Goal: Task Accomplishment & Management: Manage account settings

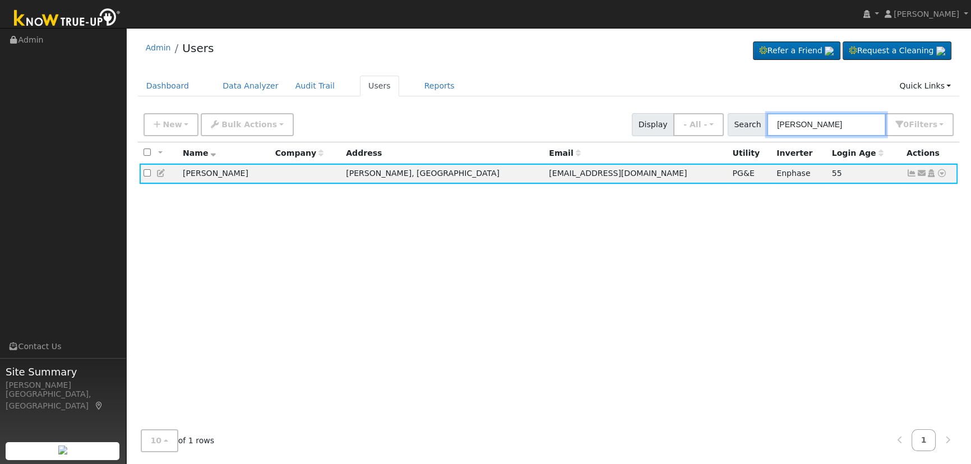
click at [840, 121] on input "[PERSON_NAME]" at bounding box center [826, 124] width 119 height 23
click at [840, 123] on input "[PERSON_NAME]" at bounding box center [826, 124] width 119 height 23
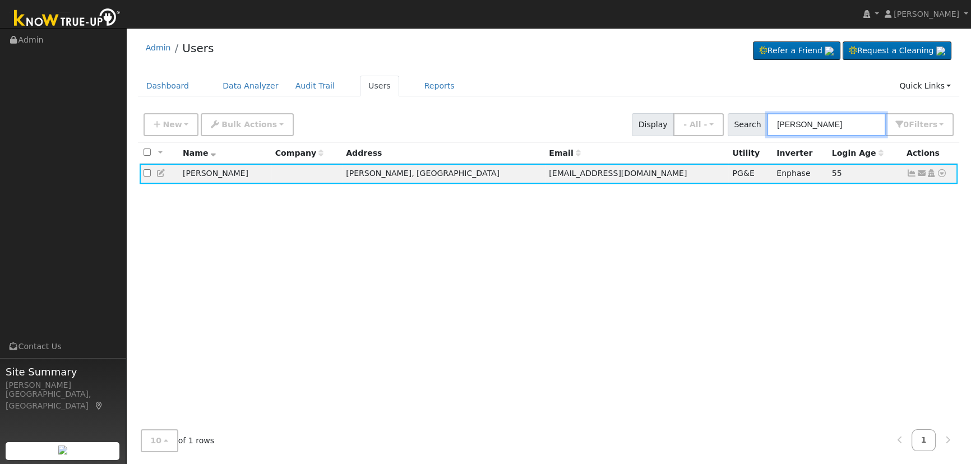
click at [840, 123] on input "[PERSON_NAME]" at bounding box center [826, 124] width 119 height 23
paste input "[PERSON_NAME] & [PERSON_NAME]"
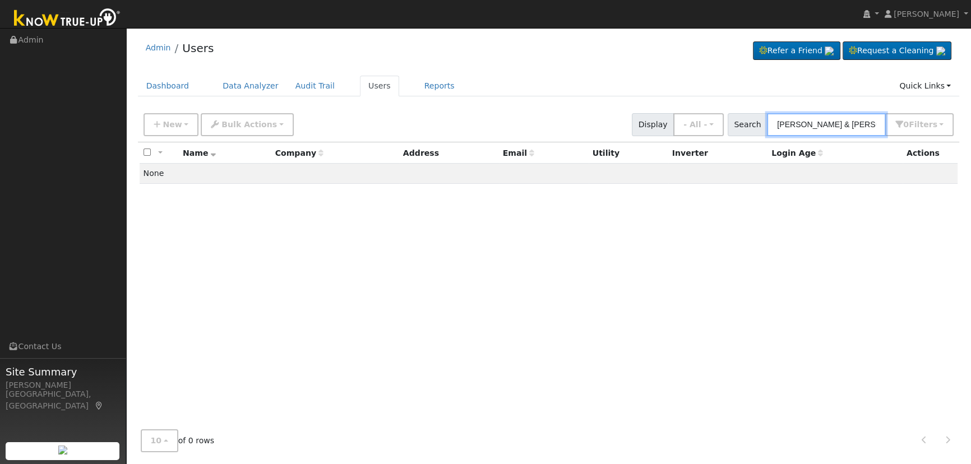
drag, startPoint x: 839, startPoint y: 121, endPoint x: 825, endPoint y: 121, distance: 14.6
click at [825, 121] on input "[PERSON_NAME] & [PERSON_NAME]" at bounding box center [826, 124] width 119 height 23
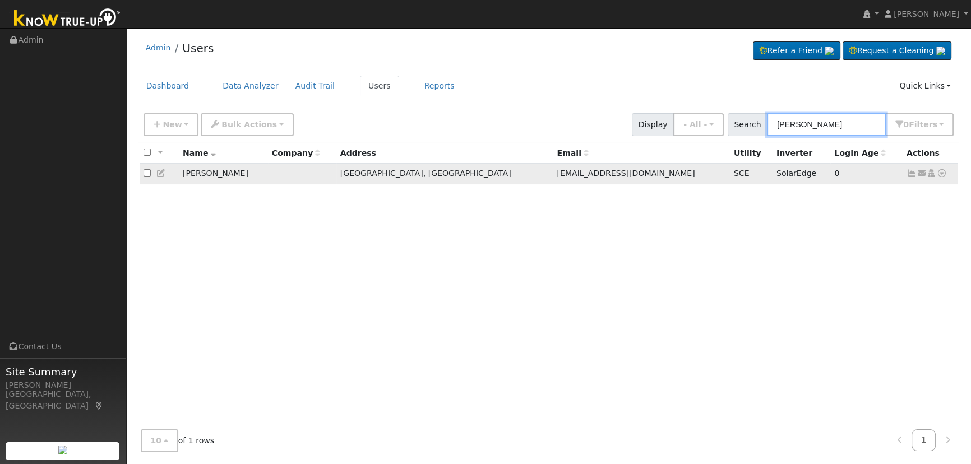
type input "[PERSON_NAME]"
click at [908, 174] on icon at bounding box center [911, 173] width 10 height 8
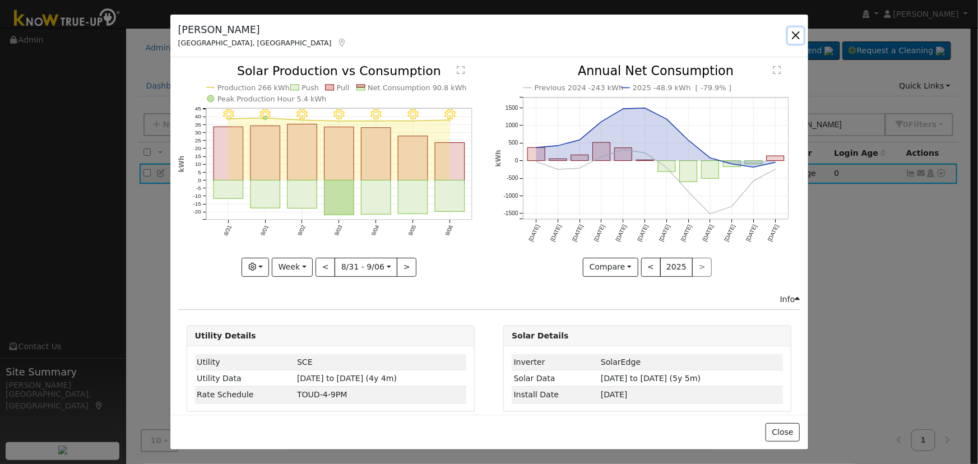
click at [795, 35] on button "button" at bounding box center [796, 35] width 16 height 16
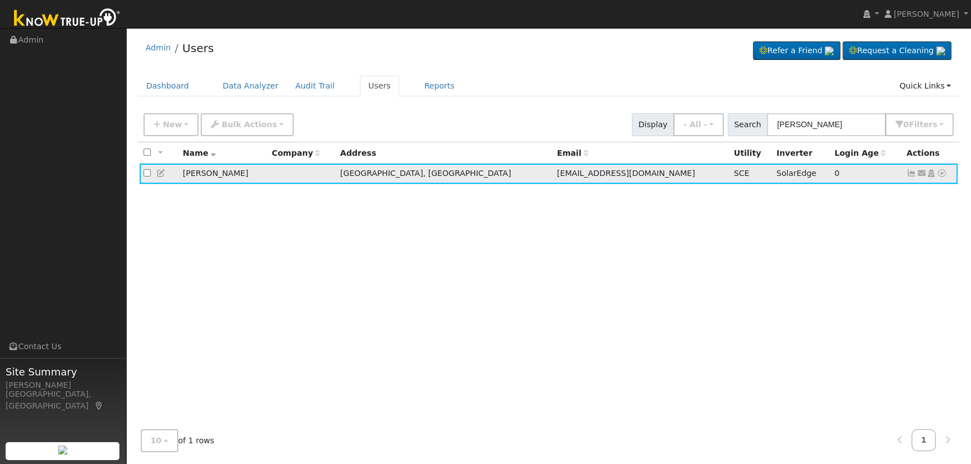
click at [162, 171] on icon at bounding box center [161, 173] width 10 height 8
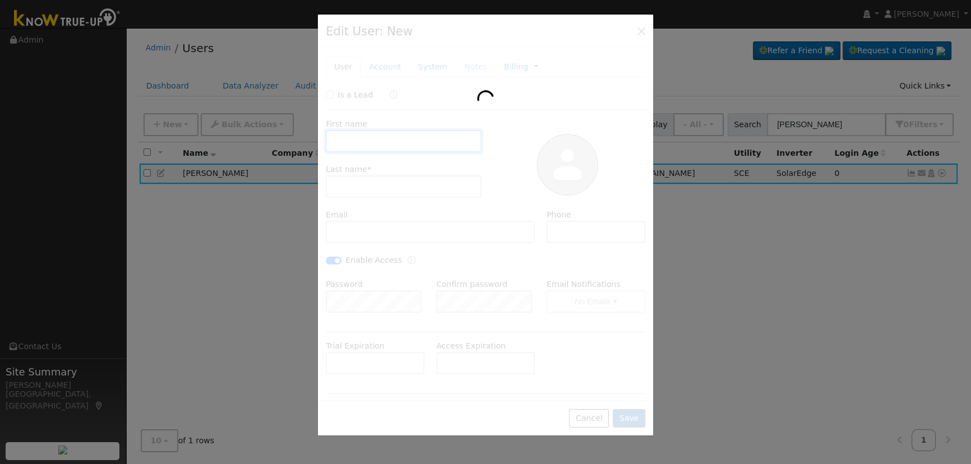
type input "[PERSON_NAME]"
type input "[EMAIL_ADDRESS][DOMAIN_NAME]"
checkbox input "true"
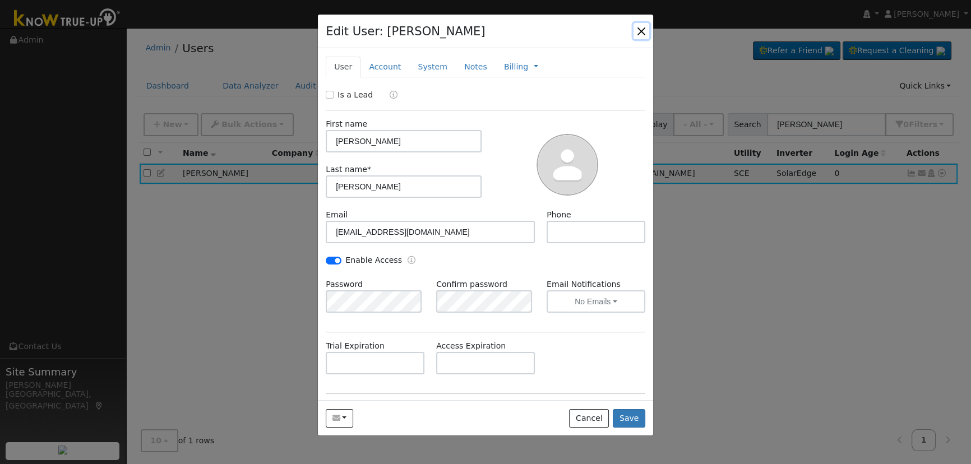
click at [645, 33] on button "button" at bounding box center [641, 31] width 16 height 16
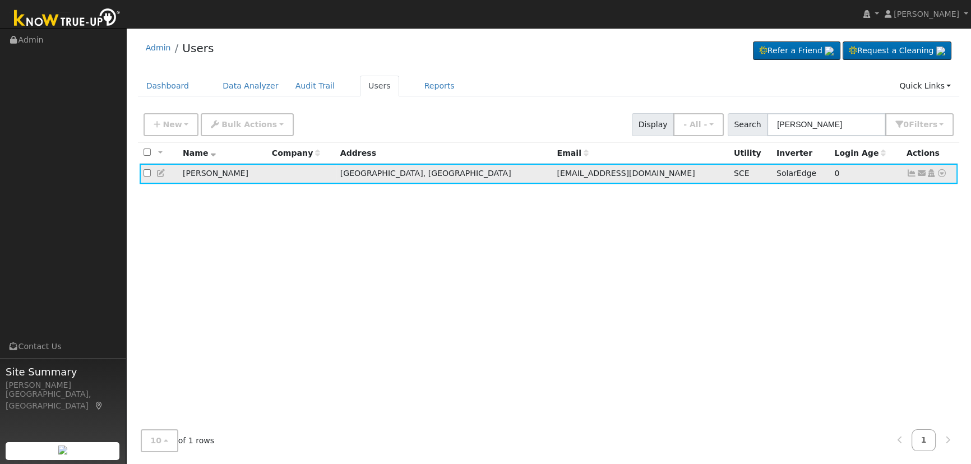
click at [909, 175] on icon at bounding box center [911, 173] width 10 height 8
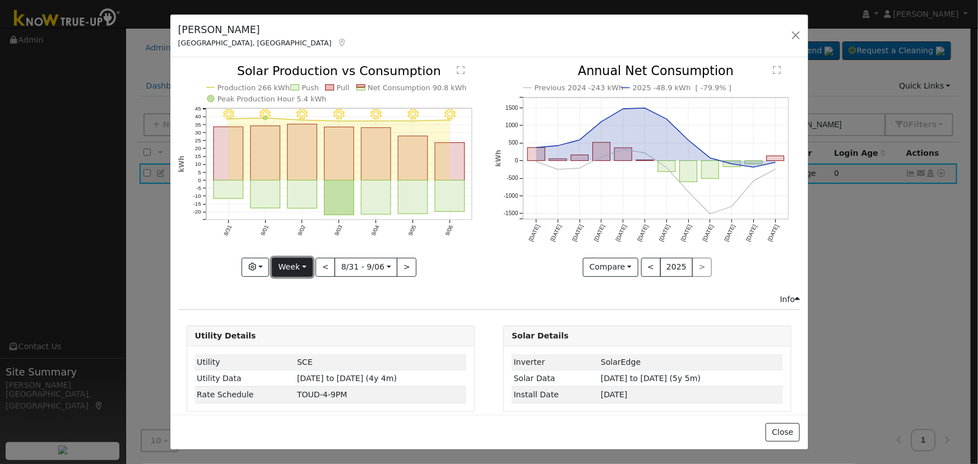
click at [295, 261] on button "Week" at bounding box center [292, 267] width 41 height 19
click at [303, 331] on link "Year" at bounding box center [311, 337] width 78 height 16
type input "[DATE]"
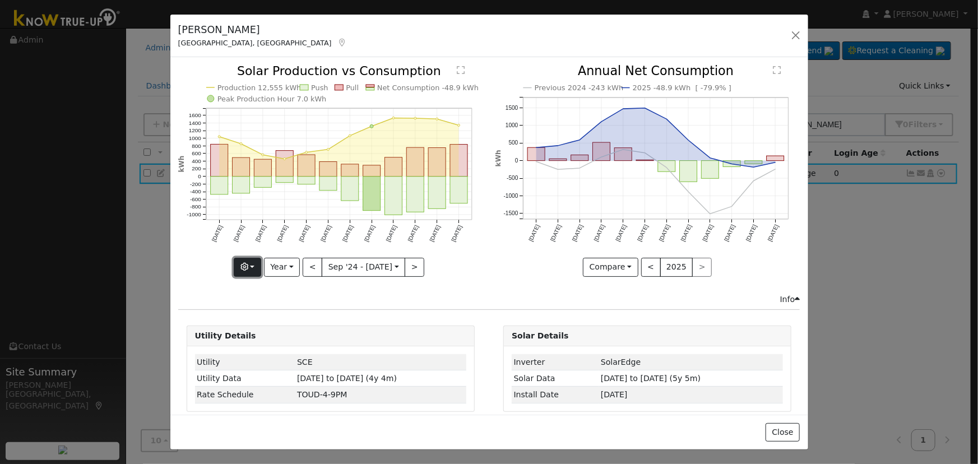
click at [248, 263] on icon "button" at bounding box center [244, 267] width 8 height 8
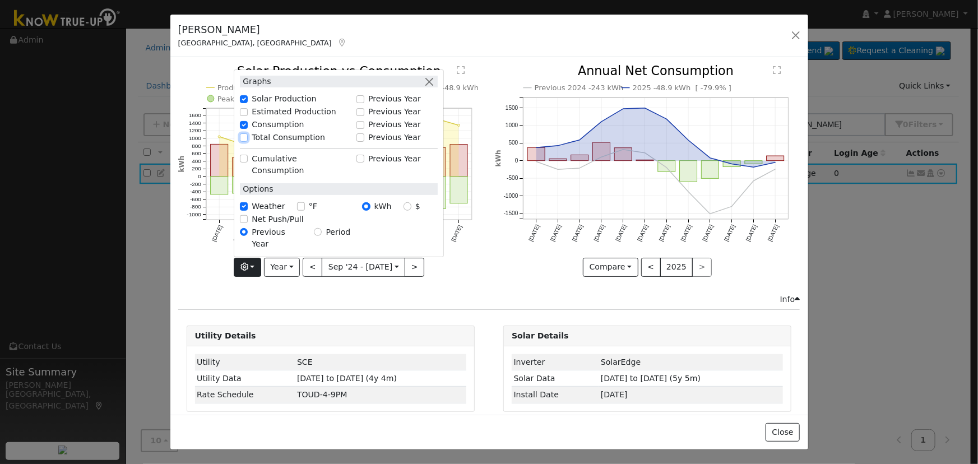
click at [243, 141] on input "Total Consumption" at bounding box center [244, 137] width 8 height 8
checkbox input "true"
click at [432, 87] on button "button" at bounding box center [429, 82] width 12 height 12
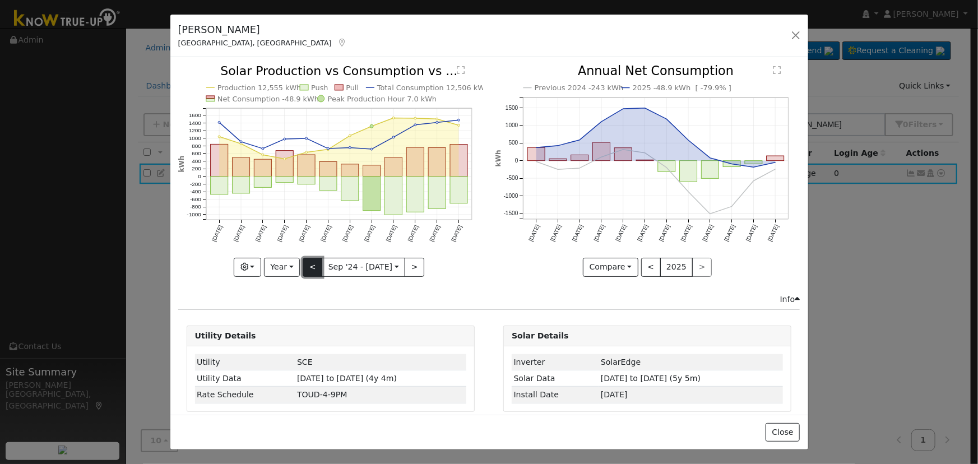
click at [314, 263] on button "<" at bounding box center [313, 267] width 20 height 19
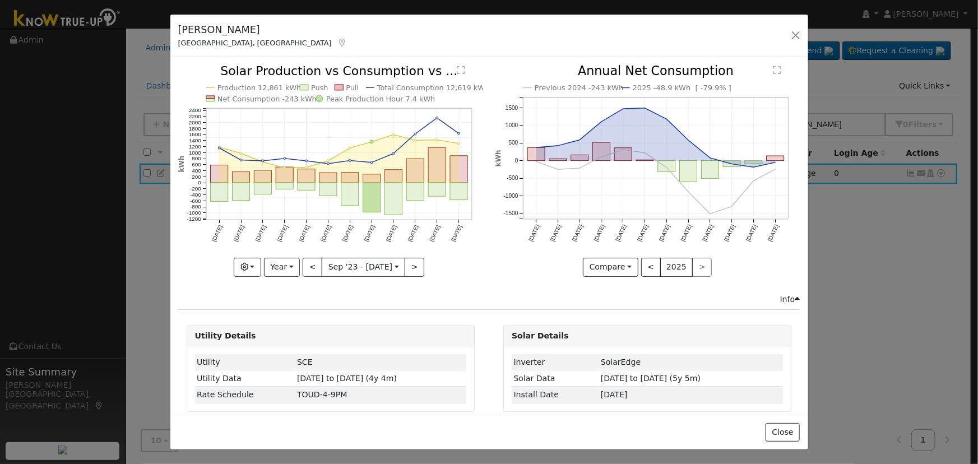
click at [322, 268] on input "[DATE]" at bounding box center [363, 267] width 82 height 18
click at [315, 263] on button "<" at bounding box center [313, 267] width 20 height 19
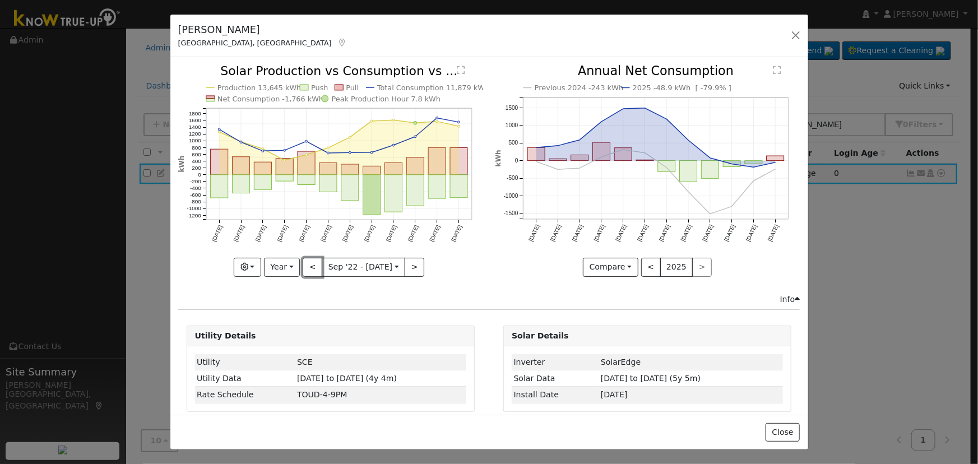
click at [314, 263] on button "<" at bounding box center [313, 267] width 20 height 19
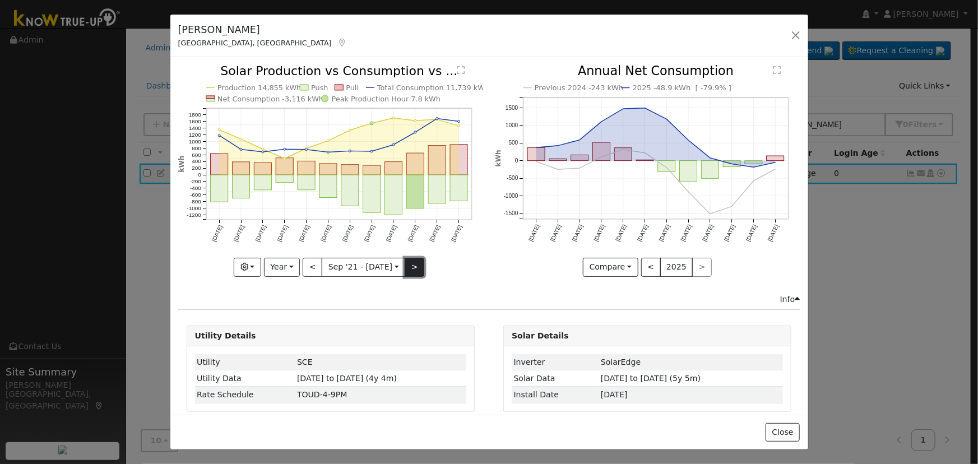
click at [410, 263] on button ">" at bounding box center [415, 267] width 20 height 19
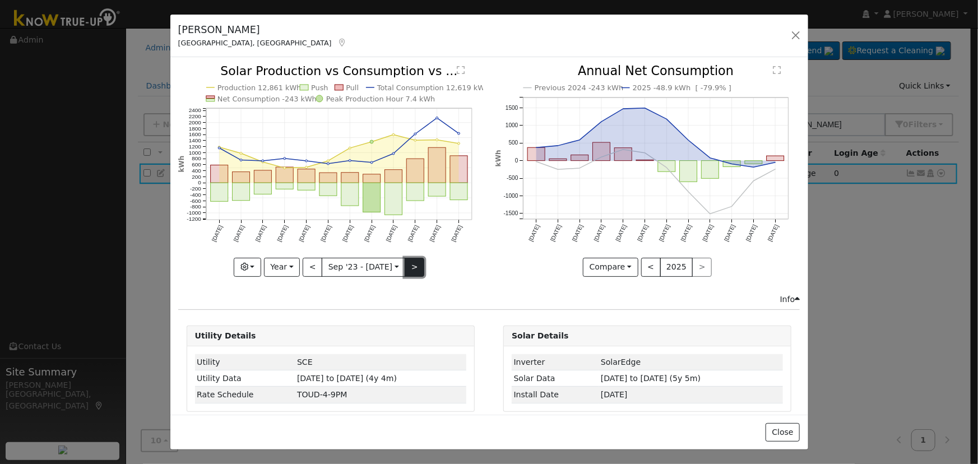
click at [409, 260] on button ">" at bounding box center [415, 267] width 20 height 19
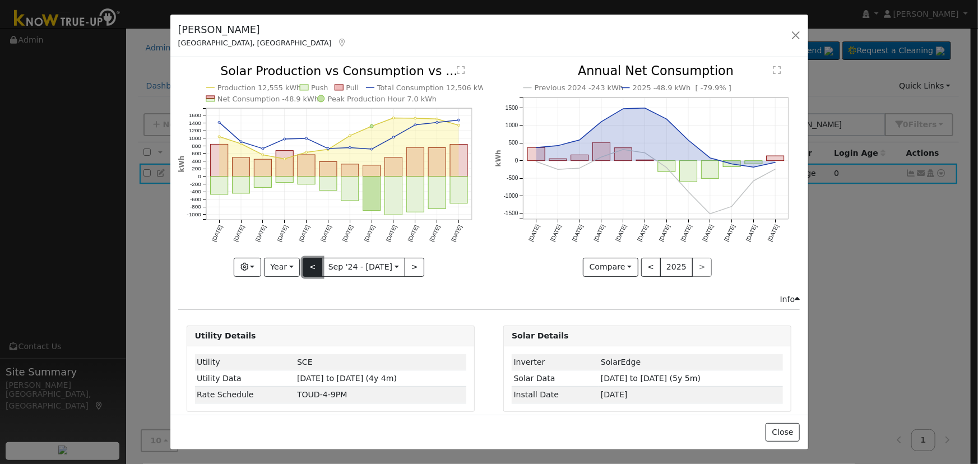
click at [314, 258] on button "<" at bounding box center [313, 267] width 20 height 19
type input "[DATE]"
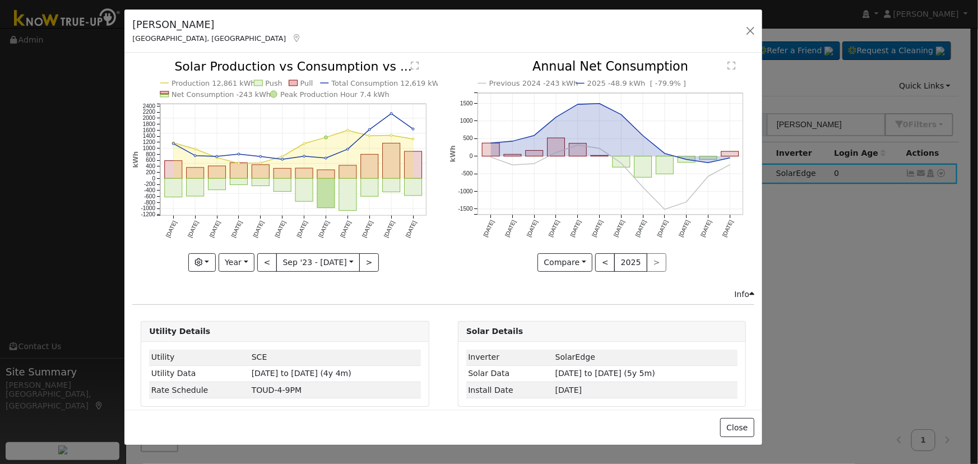
drag, startPoint x: 249, startPoint y: 29, endPoint x: 225, endPoint y: 39, distance: 25.4
click at [225, 39] on div "[PERSON_NAME] Visalia, [GEOGRAPHIC_DATA]" at bounding box center [217, 30] width 181 height 27
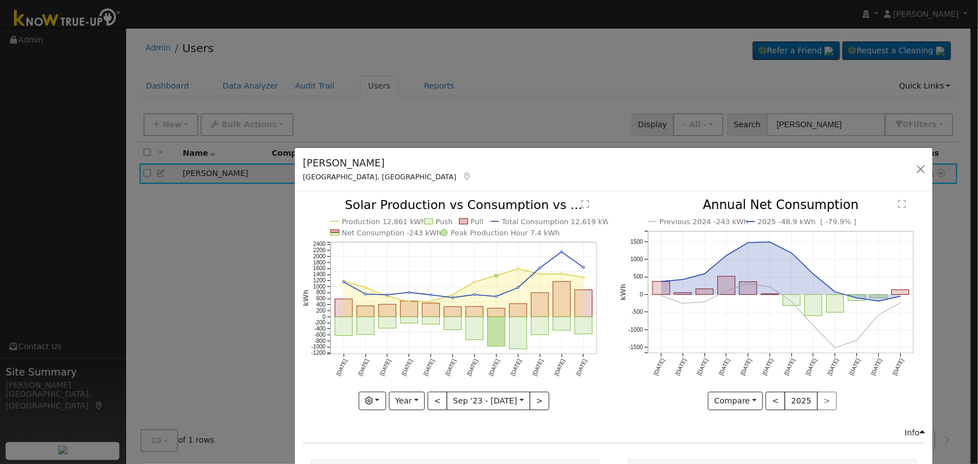
drag, startPoint x: 153, startPoint y: 41, endPoint x: 274, endPoint y: 200, distance: 199.6
click at [303, 170] on h5 "[PERSON_NAME]" at bounding box center [387, 163] width 169 height 15
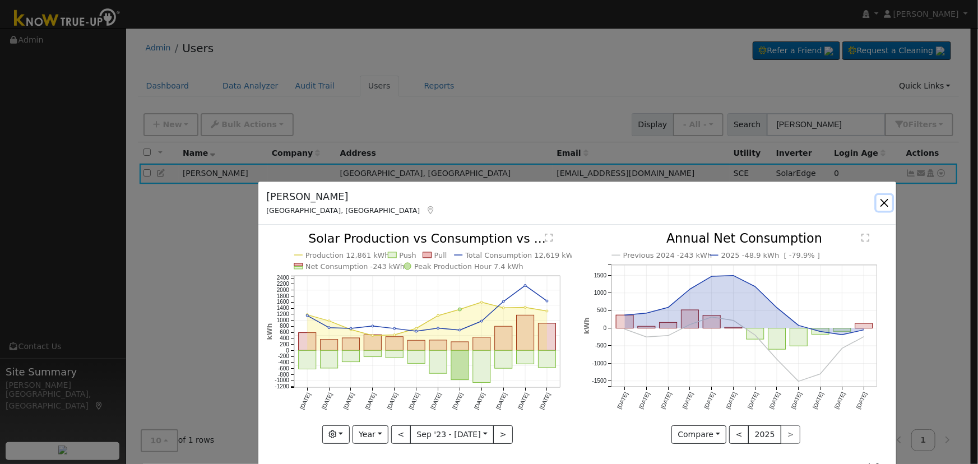
drag, startPoint x: 883, startPoint y: 202, endPoint x: 276, endPoint y: 192, distance: 606.7
click at [883, 202] on button "button" at bounding box center [885, 203] width 16 height 16
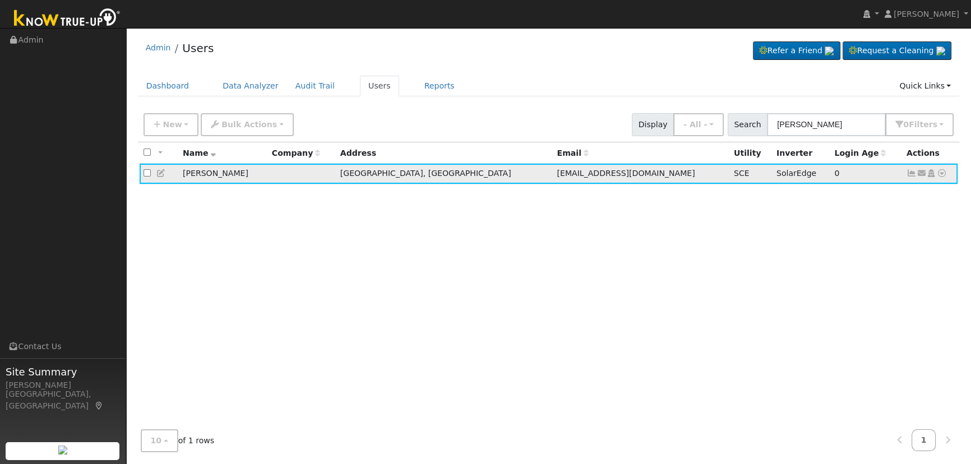
drag, startPoint x: 252, startPoint y: 177, endPoint x: 178, endPoint y: 174, distance: 74.1
click at [178, 173] on tr "[PERSON_NAME] Visalia, [GEOGRAPHIC_DATA] [EMAIL_ADDRESS][DOMAIN_NAME] SCE Solar…" at bounding box center [549, 174] width 818 height 21
copy tr "[PERSON_NAME]"
